Goal: Contribute content

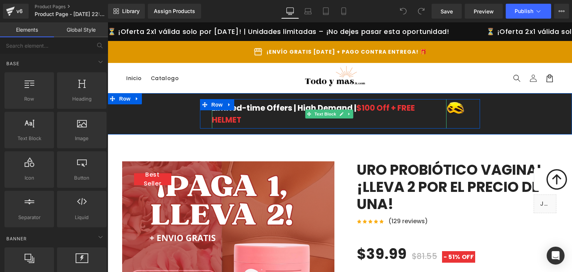
click at [401, 115] on div "Limited-time Offers | High Demand | $100 Off + FREE HELMET" at bounding box center [329, 113] width 235 height 29
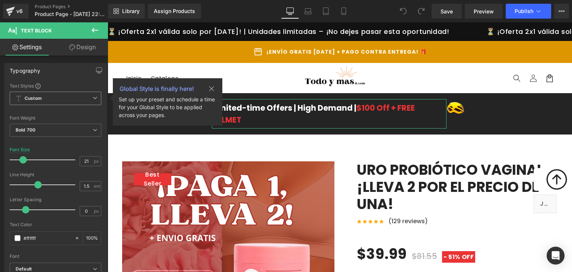
click at [214, 89] on icon at bounding box center [211, 88] width 9 height 9
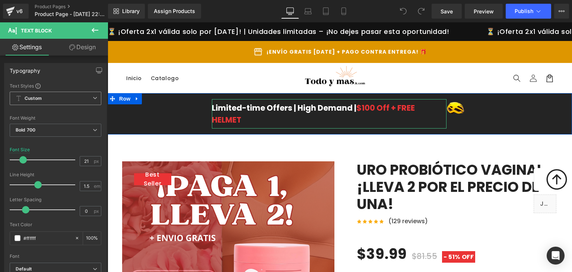
click at [170, 105] on div "Limited-time Offers | High Demand | $100 Off + FREE HELMET Text Block Image Row" at bounding box center [340, 113] width 464 height 29
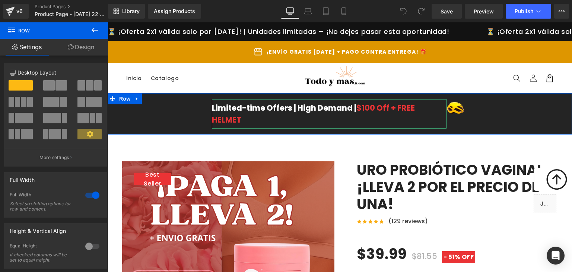
click at [170, 105] on div "Limited-time Offers | High Demand | $100 Off + FREE HELMET Text Block Image Row" at bounding box center [340, 113] width 464 height 29
click at [132, 102] on link at bounding box center [137, 98] width 10 height 11
click at [156, 99] on icon at bounding box center [156, 98] width 5 height 5
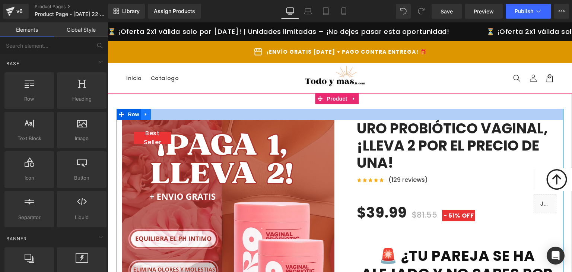
drag, startPoint x: 286, startPoint y: 114, endPoint x: 147, endPoint y: 109, distance: 139.4
click at [286, 114] on div at bounding box center [340, 114] width 447 height 11
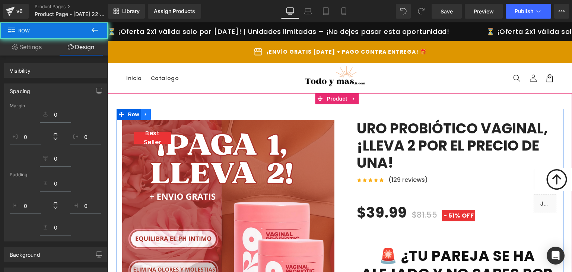
click at [143, 114] on icon at bounding box center [145, 115] width 5 height 6
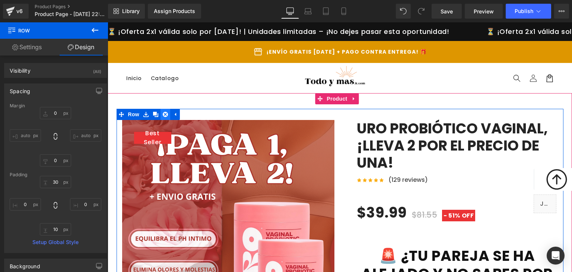
click at [165, 117] on icon at bounding box center [165, 115] width 5 height 6
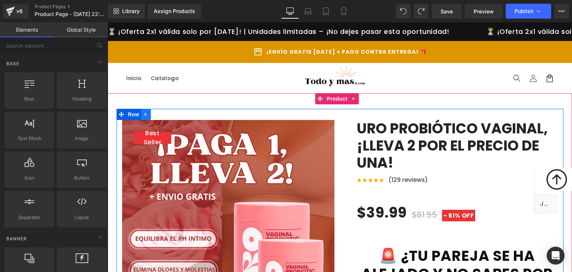
click at [141, 111] on link at bounding box center [146, 114] width 10 height 11
click at [163, 113] on icon at bounding box center [165, 114] width 5 height 5
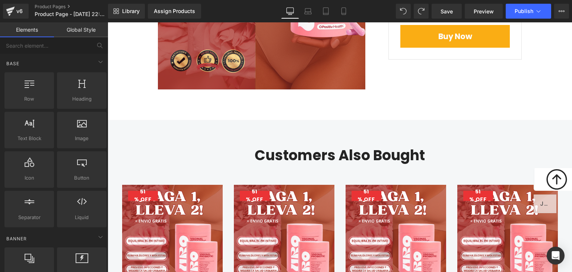
scroll to position [2166, 0]
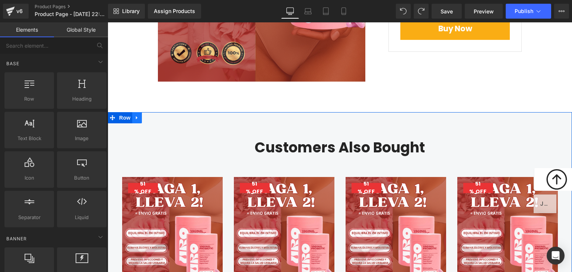
click at [136, 116] on icon at bounding box center [136, 117] width 1 height 3
click at [154, 115] on icon at bounding box center [156, 117] width 5 height 5
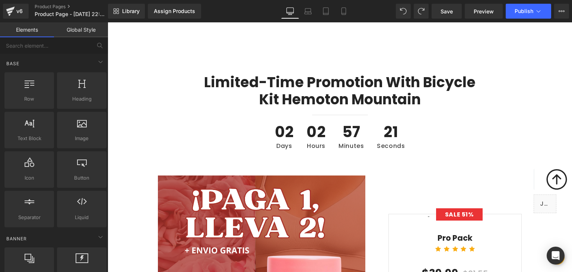
scroll to position [1820, 0]
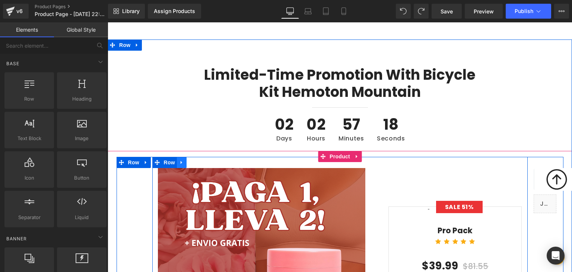
click at [179, 159] on icon at bounding box center [181, 162] width 5 height 6
click at [198, 160] on icon at bounding box center [200, 162] width 5 height 5
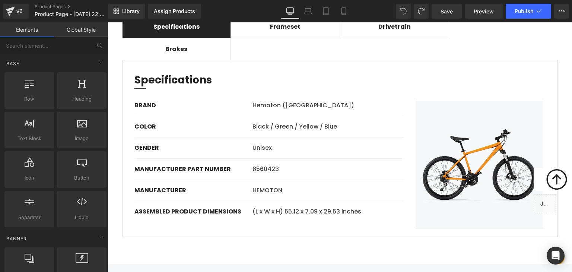
scroll to position [172, 0]
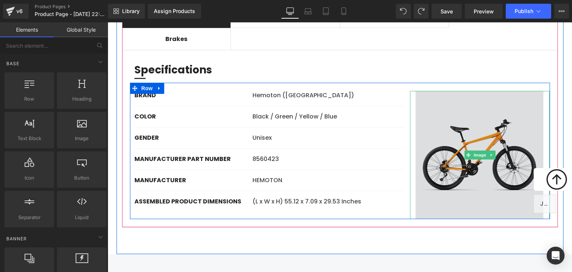
click at [502, 120] on img at bounding box center [480, 155] width 140 height 128
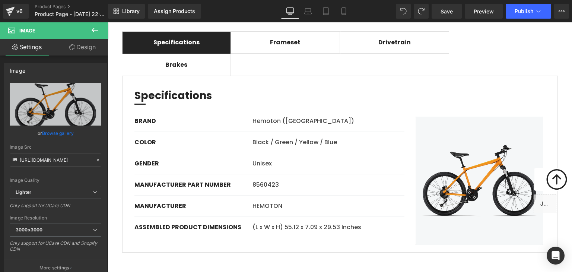
scroll to position [0, 0]
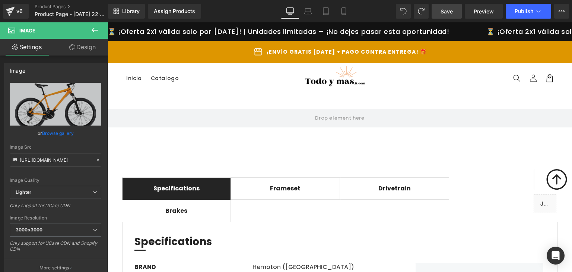
click at [457, 12] on link "Save" at bounding box center [447, 11] width 30 height 15
click at [190, 17] on link "Assign Products" at bounding box center [174, 11] width 53 height 15
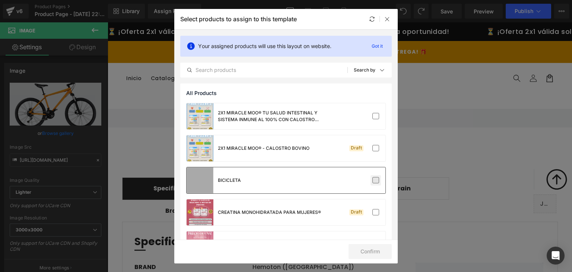
click at [372, 177] on label at bounding box center [375, 180] width 7 height 7
click at [376, 180] on input "checkbox" at bounding box center [376, 180] width 0 height 0
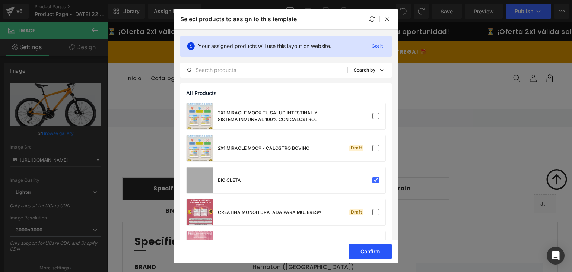
click at [374, 252] on button "Confirm" at bounding box center [370, 251] width 43 height 15
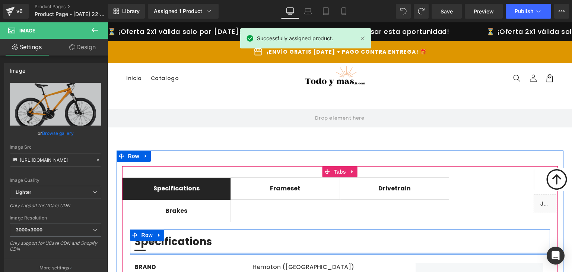
click at [384, 252] on div at bounding box center [340, 253] width 420 height 2
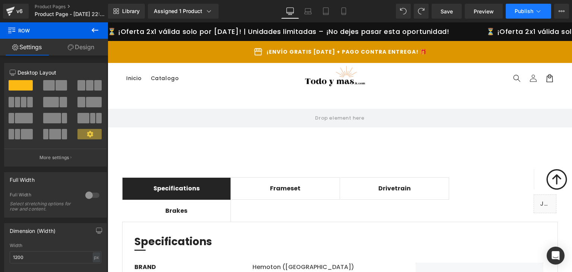
click at [518, 13] on span "Publish" at bounding box center [524, 11] width 19 height 6
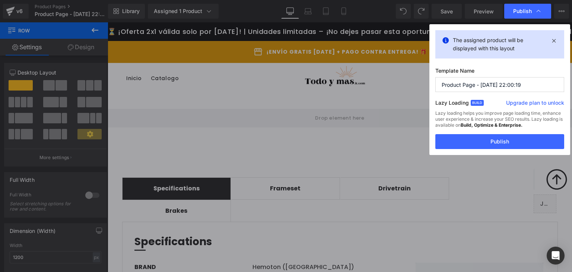
drag, startPoint x: 529, startPoint y: 89, endPoint x: 406, endPoint y: 105, distance: 124.0
click at [406, 105] on div "Publish The assigned product will be displayed with this layout Template Name P…" at bounding box center [286, 136] width 572 height 272
type input "PRODUCTO [PERSON_NAME] 1"
drag, startPoint x: 490, startPoint y: 144, endPoint x: 283, endPoint y: 69, distance: 220.3
click at [490, 144] on button "Publish" at bounding box center [499, 141] width 129 height 15
